Goal: Communication & Community: Participate in discussion

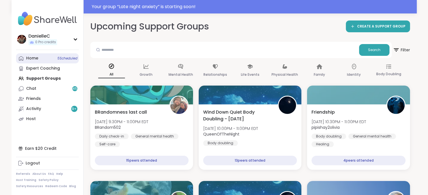
click at [33, 57] on div "Home 5 Scheduled" at bounding box center [32, 59] width 12 height 6
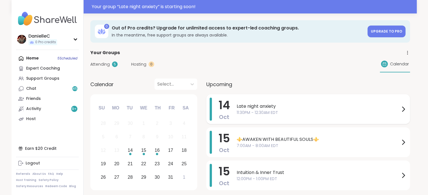
click at [254, 105] on span "Late night anxiety" at bounding box center [317, 106] width 163 height 7
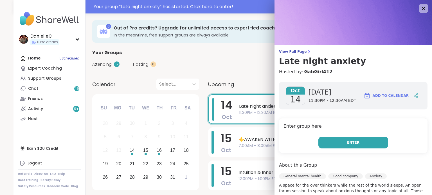
click at [341, 141] on button "Enter" at bounding box center [353, 143] width 70 height 12
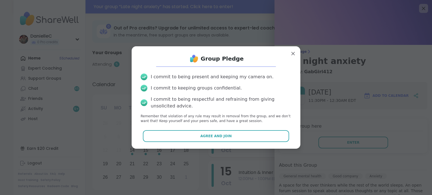
click at [238, 133] on button "Agree and Join" at bounding box center [216, 136] width 146 height 12
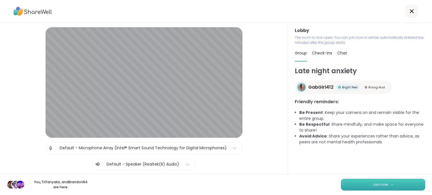
click at [372, 186] on span "Join now" at bounding box center [379, 184] width 15 height 5
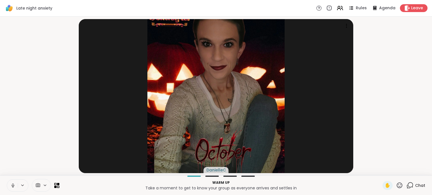
click at [13, 185] on icon at bounding box center [12, 185] width 5 height 5
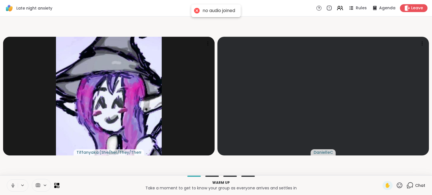
click at [13, 186] on icon at bounding box center [12, 185] width 1 height 3
click at [44, 185] on icon at bounding box center [45, 185] width 2 height 1
click at [36, 164] on div "HP TrueVision HD Camera" at bounding box center [28, 165] width 57 height 7
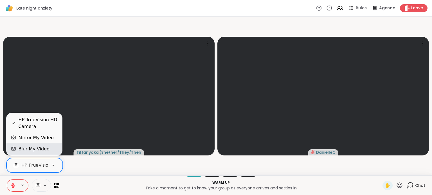
click at [36, 152] on div "Blur My Video" at bounding box center [33, 149] width 31 height 7
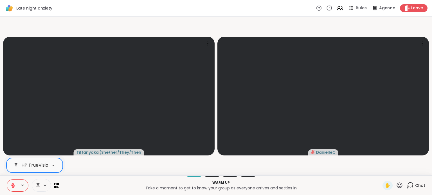
click at [12, 186] on icon at bounding box center [13, 186] width 4 height 4
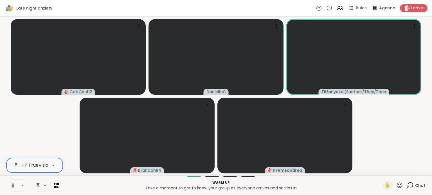
click at [12, 186] on icon at bounding box center [12, 185] width 1 height 3
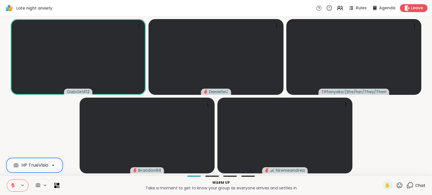
click at [12, 186] on icon at bounding box center [13, 186] width 4 height 4
click at [12, 186] on icon at bounding box center [12, 185] width 1 height 3
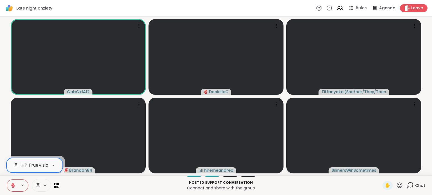
click at [12, 186] on icon at bounding box center [13, 186] width 4 height 4
